Goal: Task Accomplishment & Management: Use online tool/utility

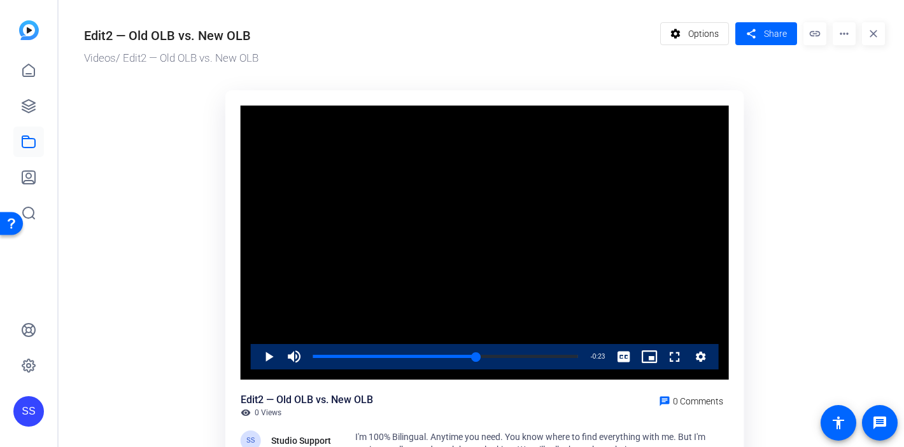
click at [25, 420] on div "SS" at bounding box center [28, 412] width 31 height 31
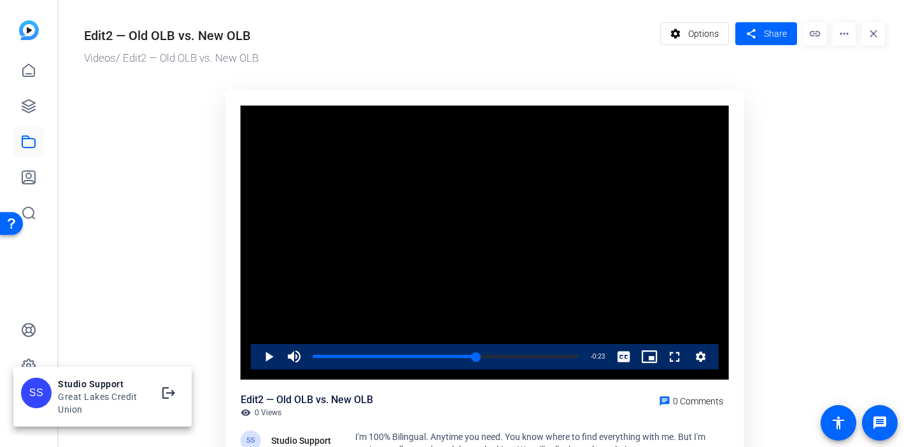
click at [109, 337] on div at bounding box center [452, 223] width 904 height 447
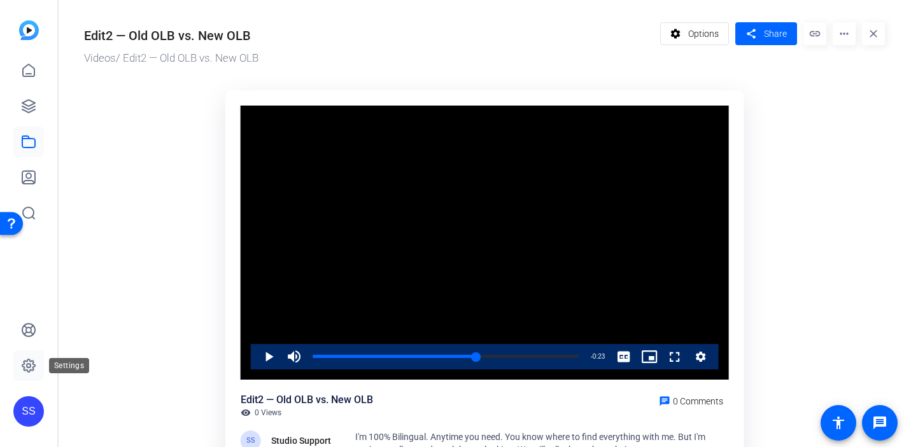
click at [31, 369] on icon at bounding box center [28, 365] width 15 height 15
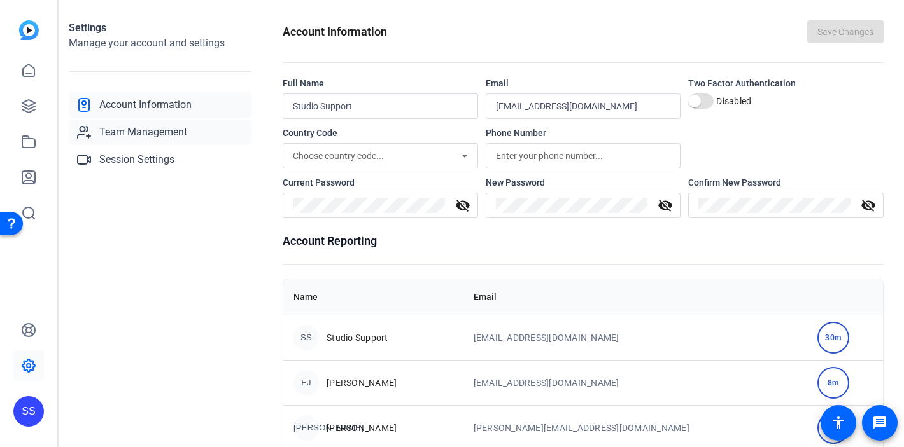
click at [126, 132] on span "Team Management" at bounding box center [143, 132] width 88 height 15
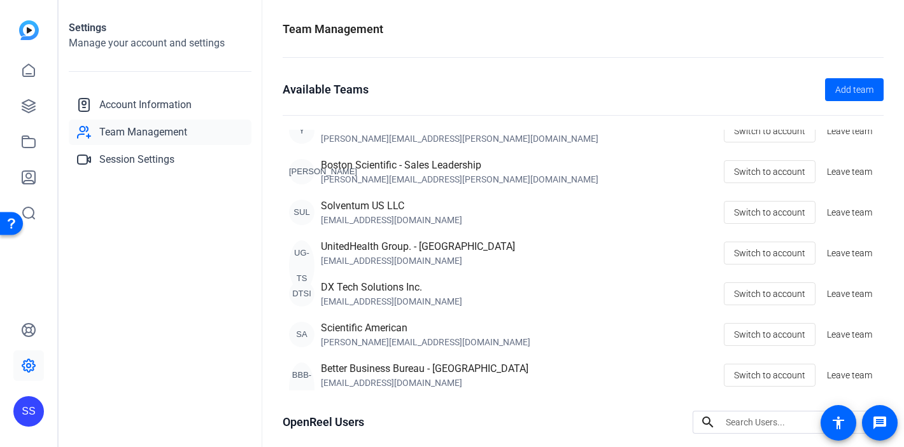
scroll to position [286, 0]
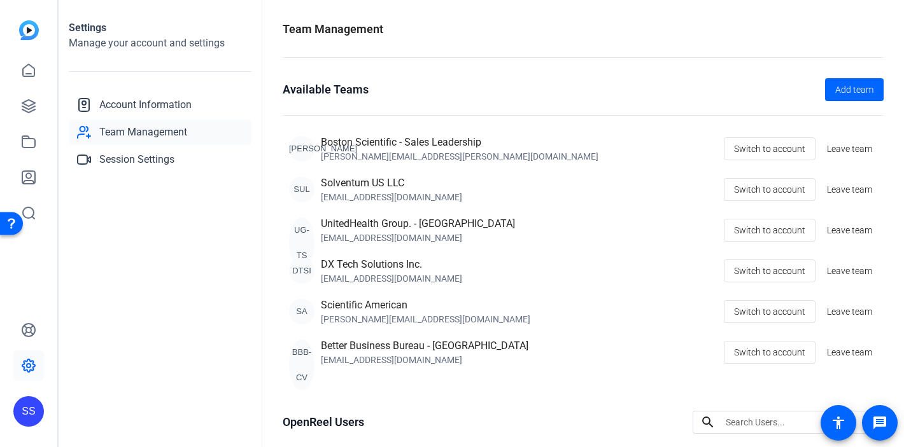
click at [27, 412] on div "SS" at bounding box center [28, 412] width 31 height 31
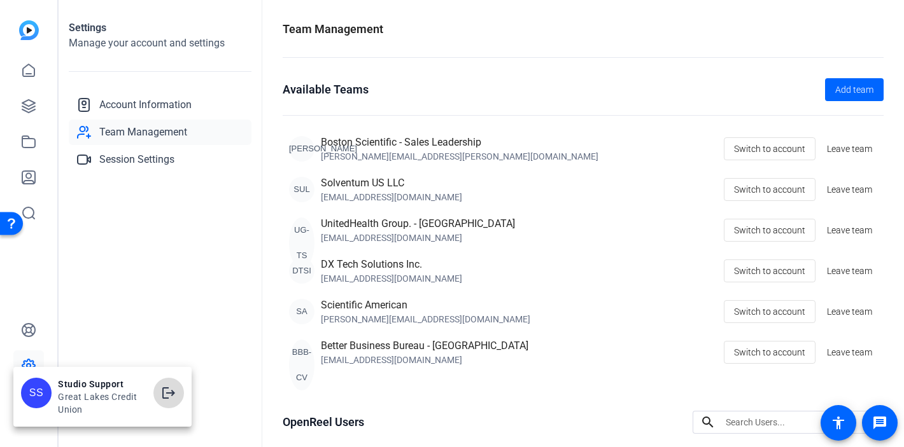
click at [173, 390] on mat-icon "logout" at bounding box center [168, 393] width 15 height 15
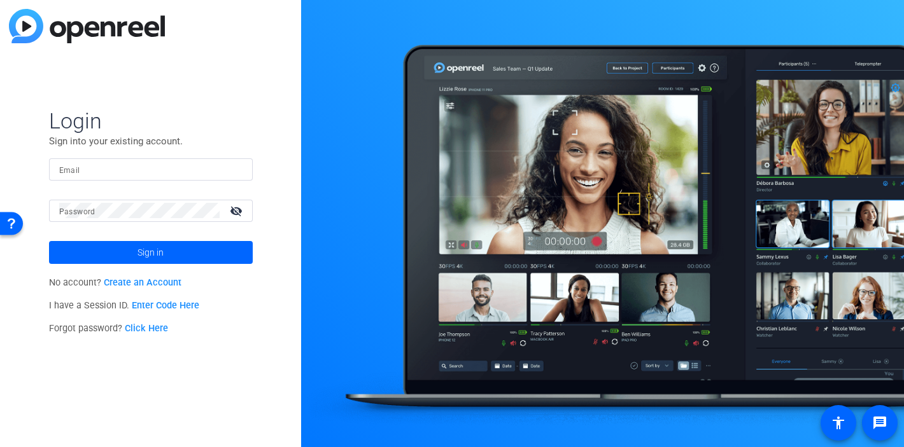
click at [242, 165] on div at bounding box center [150, 169] width 183 height 22
click at [238, 164] on div at bounding box center [234, 169] width 15 height 15
click at [230, 172] on img at bounding box center [231, 169] width 9 height 15
click at [203, 164] on input "Email" at bounding box center [150, 169] width 183 height 15
click at [228, 171] on img at bounding box center [231, 169] width 9 height 15
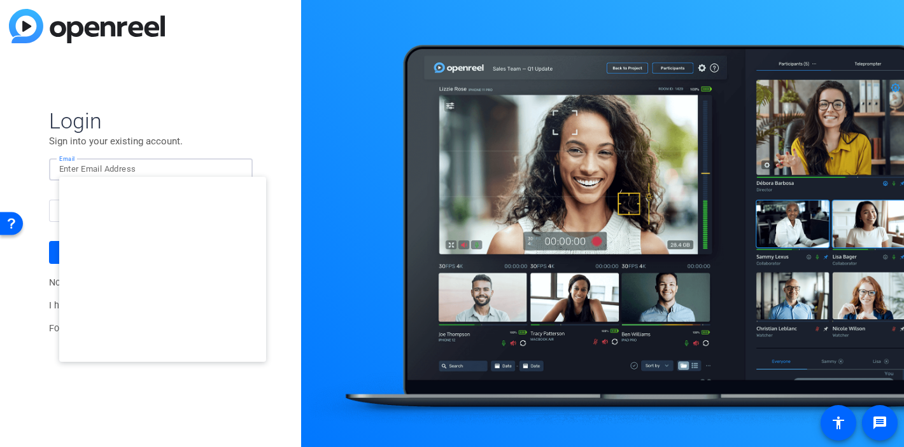
type input "studiosupport+1@openreel.com"
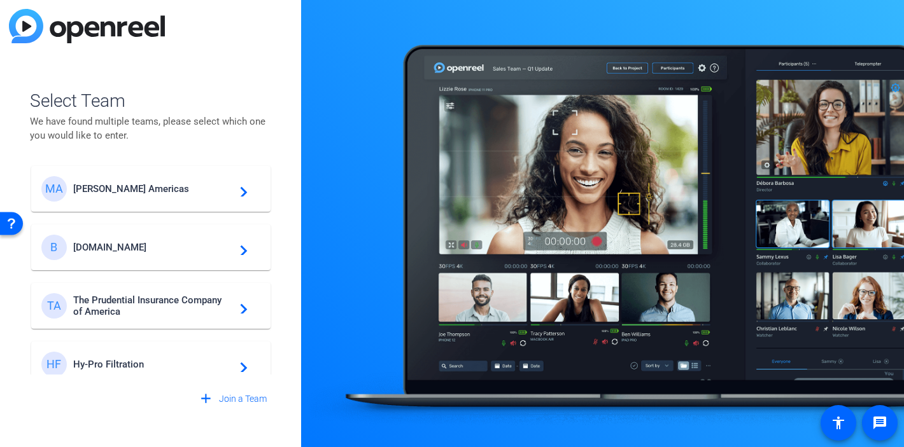
click at [100, 191] on span "Messer Americas" at bounding box center [152, 188] width 159 height 11
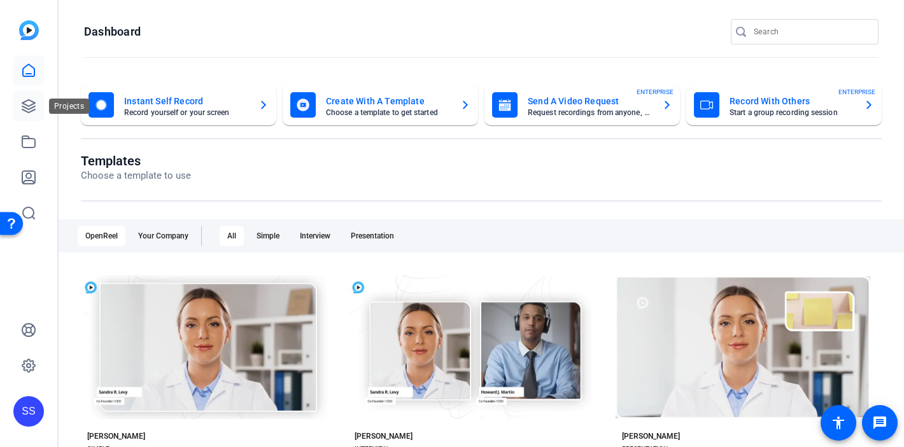
click at [28, 101] on icon at bounding box center [28, 106] width 15 height 15
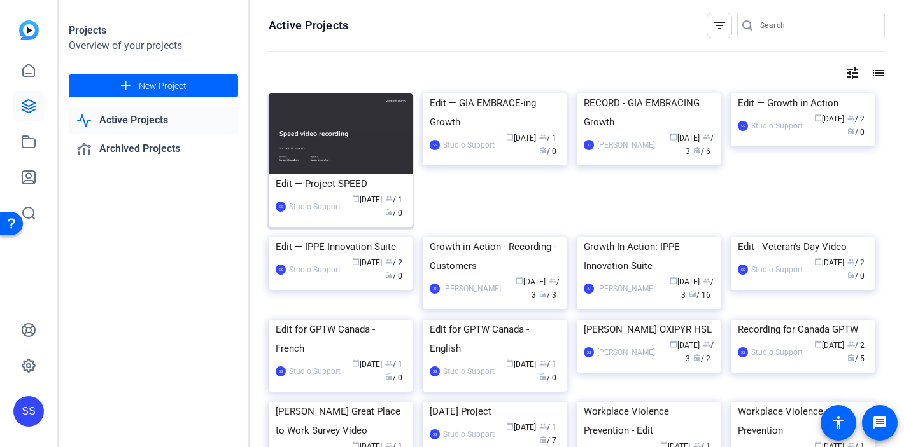
click at [334, 183] on div "Edit — Project SPEED" at bounding box center [341, 183] width 130 height 19
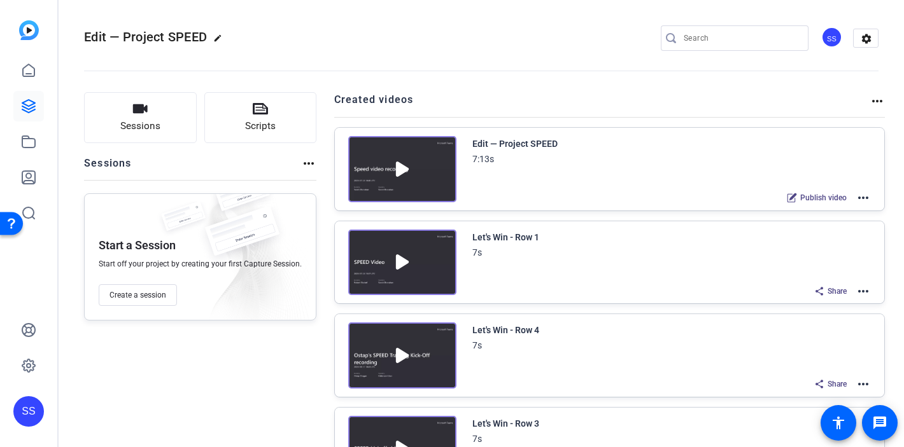
click at [863, 199] on mat-icon "more_horiz" at bounding box center [862, 197] width 15 height 15
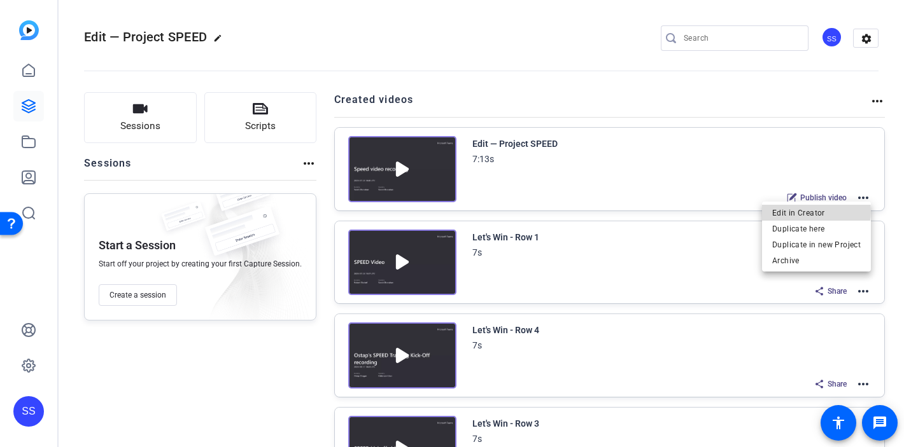
click at [806, 211] on span "Edit in Creator" at bounding box center [816, 213] width 88 height 15
